Goal: Task Accomplishment & Management: Manage account settings

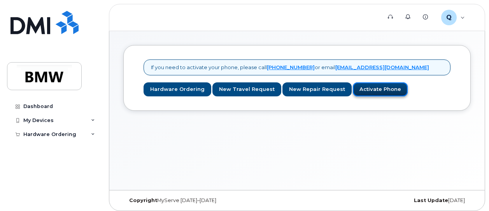
click at [365, 90] on link "Activate Phone" at bounding box center [380, 89] width 55 height 14
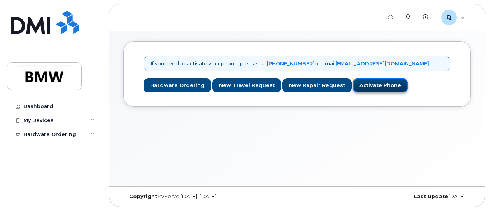
click at [366, 86] on link "Activate Phone" at bounding box center [380, 86] width 55 height 14
click at [92, 120] on icon at bounding box center [93, 121] width 4 height 4
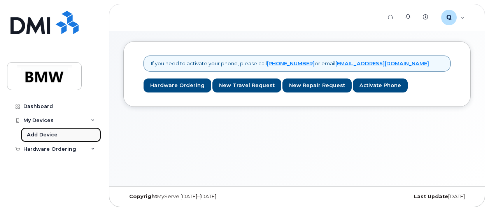
click at [47, 138] on div "Add Device" at bounding box center [42, 134] width 31 height 7
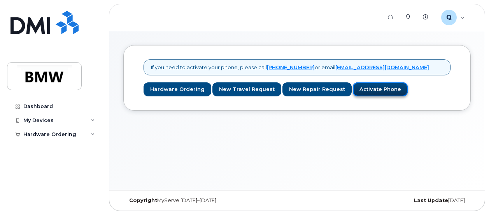
click at [372, 94] on link "Activate Phone" at bounding box center [380, 89] width 55 height 14
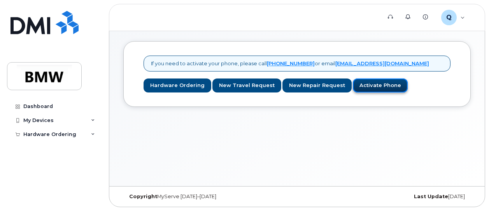
click at [370, 84] on link "Activate Phone" at bounding box center [380, 86] width 55 height 14
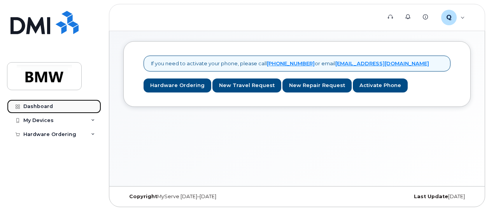
click at [42, 107] on div "Dashboard" at bounding box center [38, 106] width 30 height 6
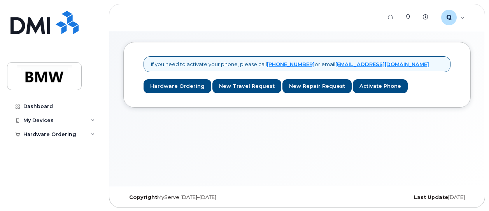
scroll to position [4, 0]
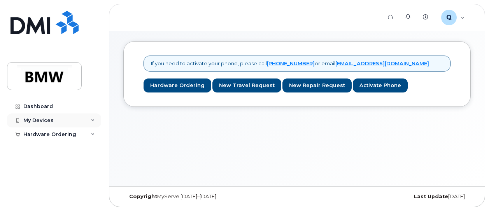
click at [95, 121] on div "My Devices" at bounding box center [54, 121] width 94 height 14
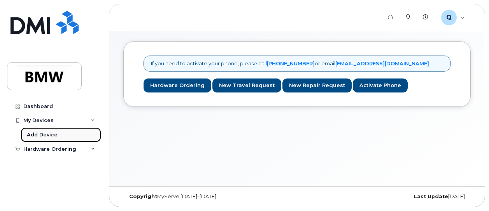
click at [47, 135] on div "Add Device" at bounding box center [42, 134] width 31 height 7
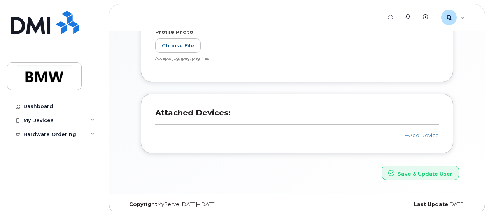
scroll to position [217, 0]
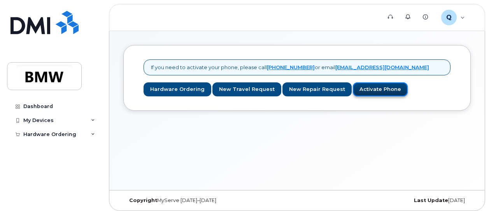
click at [367, 90] on link "Activate Phone" at bounding box center [380, 89] width 55 height 14
click at [370, 90] on link "Activate Phone" at bounding box center [380, 89] width 55 height 14
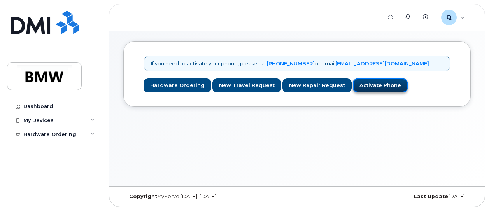
click at [370, 87] on link "Activate Phone" at bounding box center [380, 86] width 55 height 14
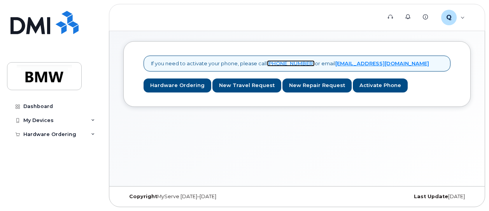
click at [291, 64] on link "[PHONE_NUMBER]" at bounding box center [291, 63] width 48 height 6
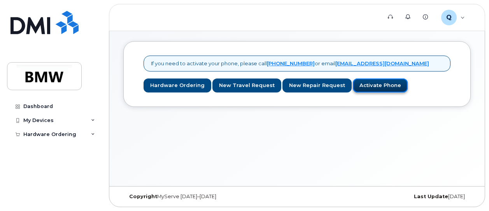
click at [372, 84] on link "Activate Phone" at bounding box center [380, 86] width 55 height 14
click at [45, 121] on div "My Devices" at bounding box center [38, 120] width 30 height 6
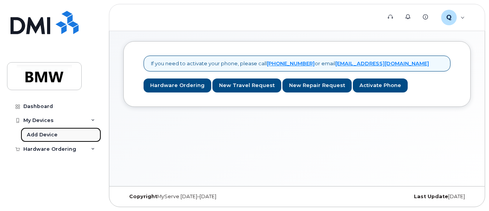
click at [46, 135] on div "Add Device" at bounding box center [42, 134] width 31 height 7
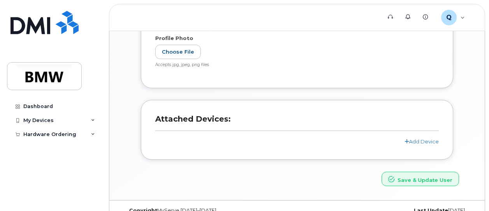
scroll to position [217, 0]
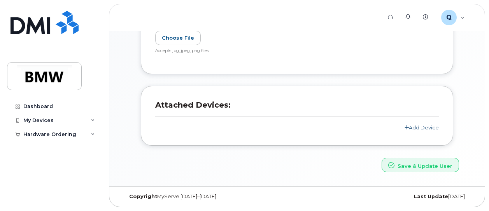
click at [418, 129] on link "Add Device" at bounding box center [421, 127] width 34 height 6
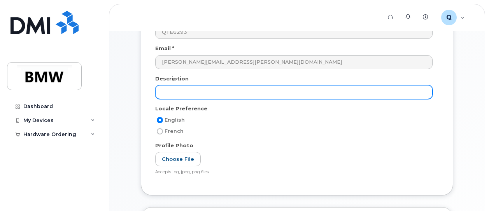
scroll to position [36, 0]
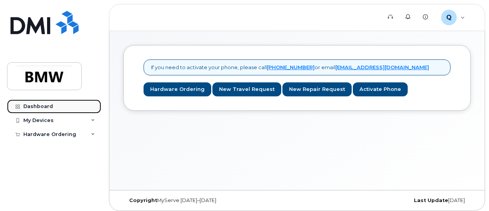
click at [42, 107] on div "Dashboard" at bounding box center [38, 106] width 30 height 6
